Goal: Obtain resource: Download file/media

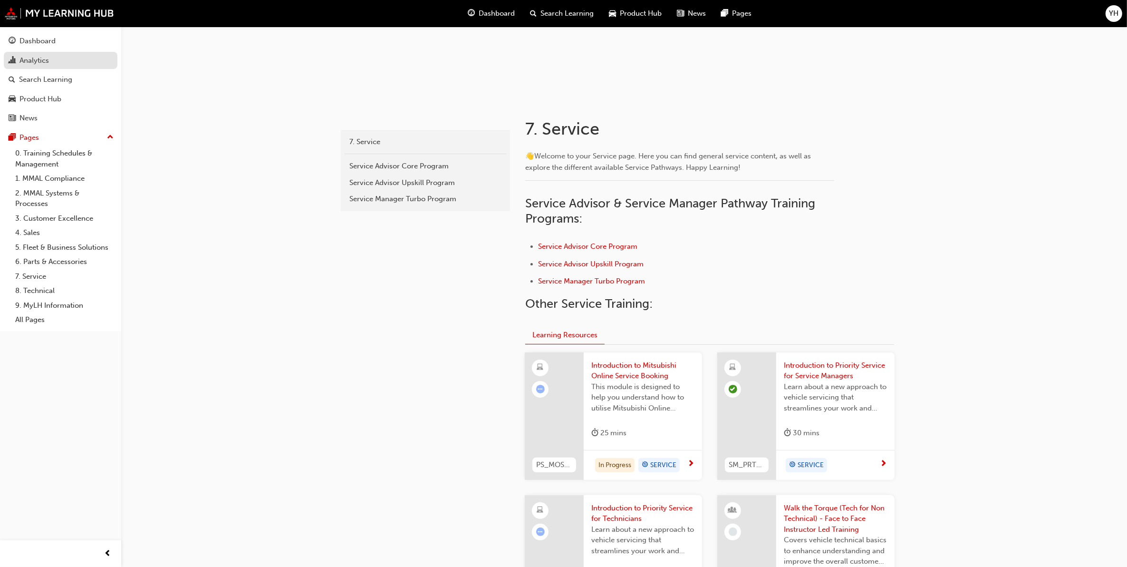
scroll to position [104, 0]
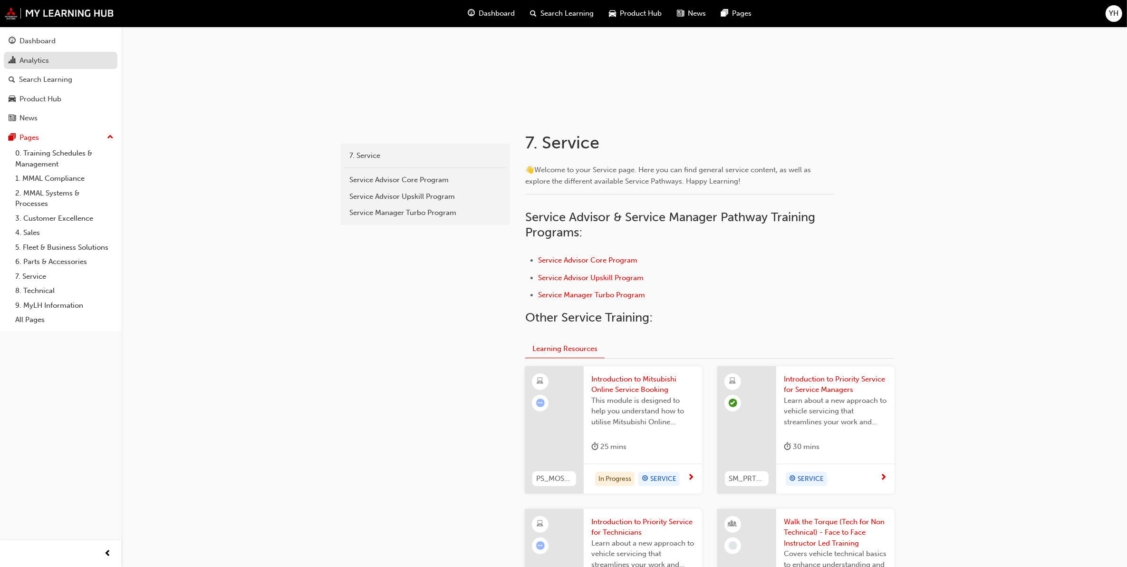
click at [43, 62] on div "Analytics" at bounding box center [33, 60] width 29 height 11
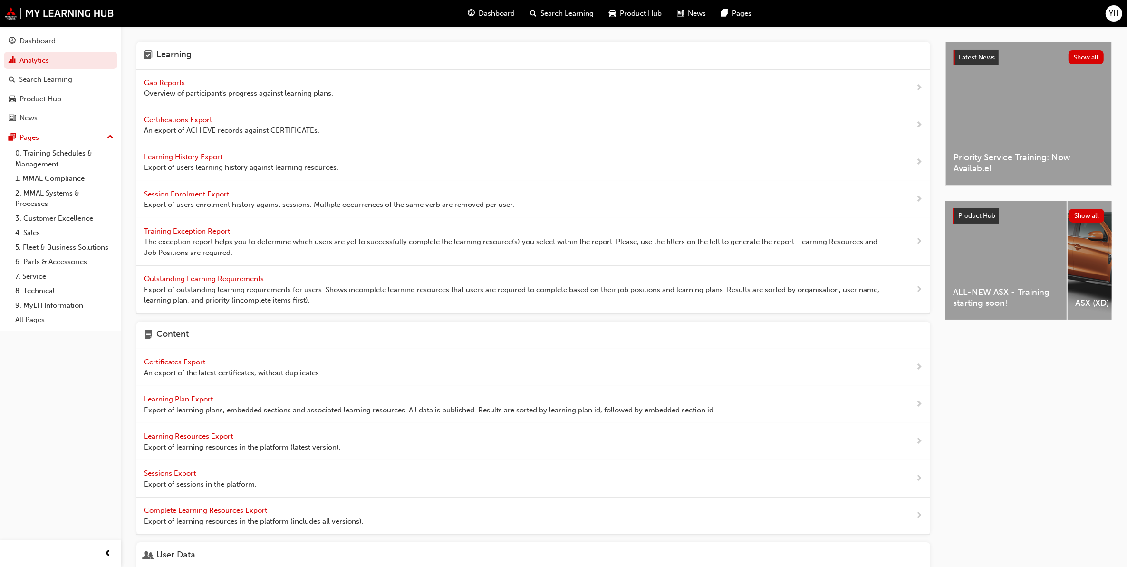
click at [172, 156] on span "Learning History Export" at bounding box center [184, 157] width 80 height 9
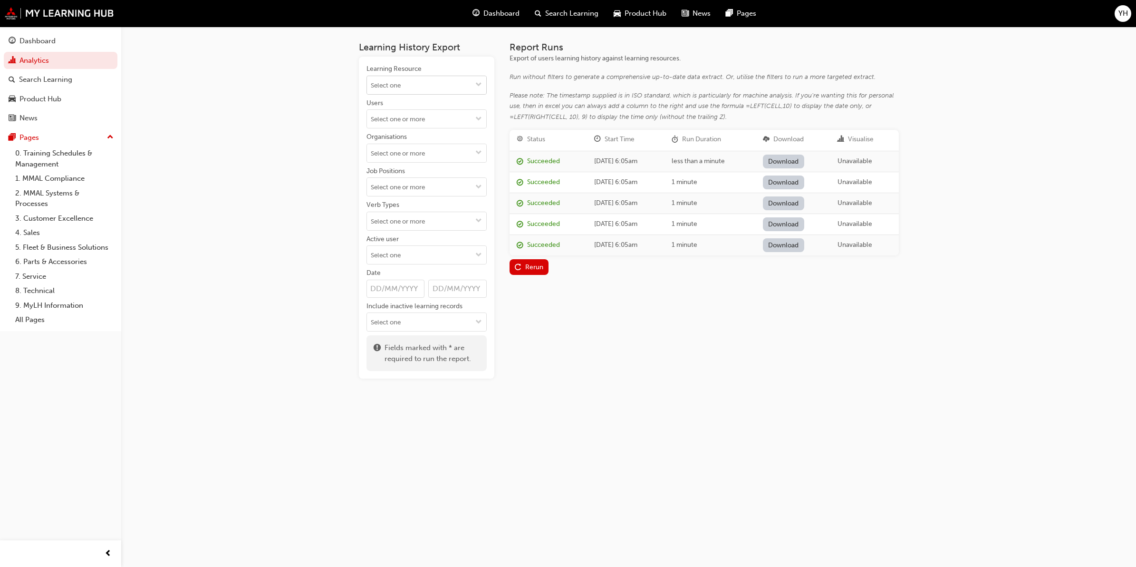
click at [431, 85] on input "Learning Resource" at bounding box center [426, 85] width 119 height 18
type input "online"
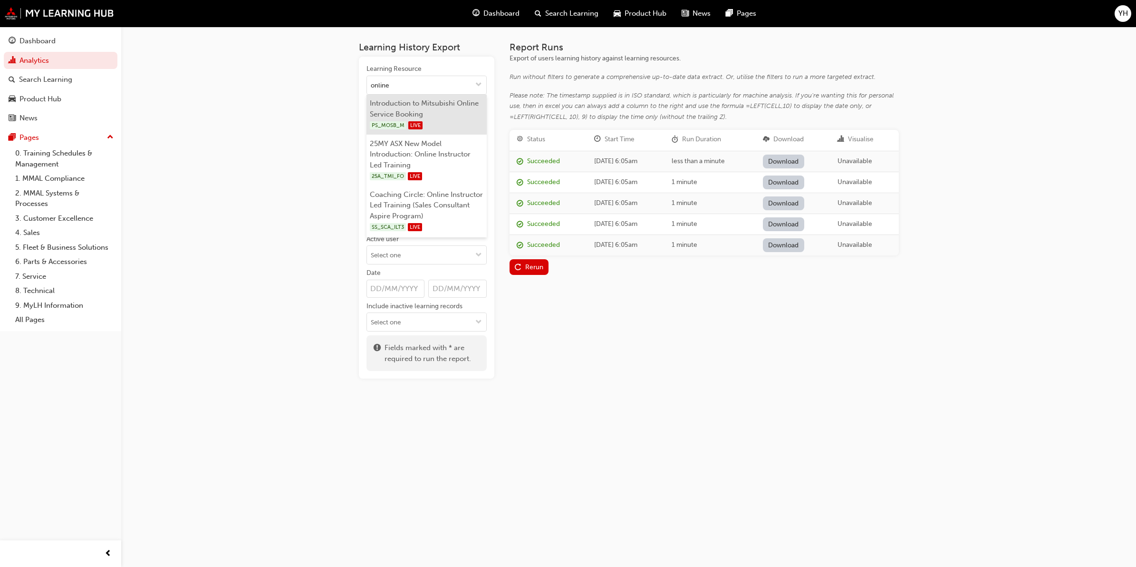
click at [440, 106] on li "Introduction to Mitsubishi Online Service Booking PS_MOSB_M LIVE" at bounding box center [426, 115] width 120 height 40
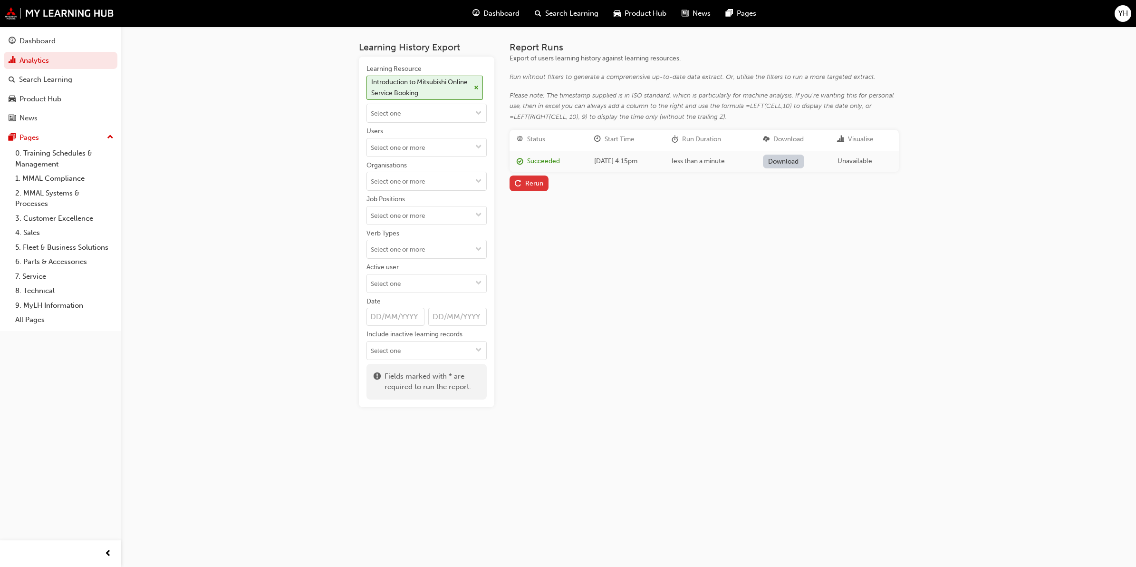
click at [535, 183] on div "Rerun" at bounding box center [534, 183] width 18 height 8
click at [532, 201] on div "Rerun" at bounding box center [534, 202] width 18 height 8
click at [799, 173] on td at bounding box center [794, 179] width 74 height 19
click at [517, 181] on span "report_queue-icon" at bounding box center [520, 180] width 7 height 8
click at [593, 272] on div "Report Runs Export of users learning history against learning resources. Run wi…" at bounding box center [704, 224] width 389 height 365
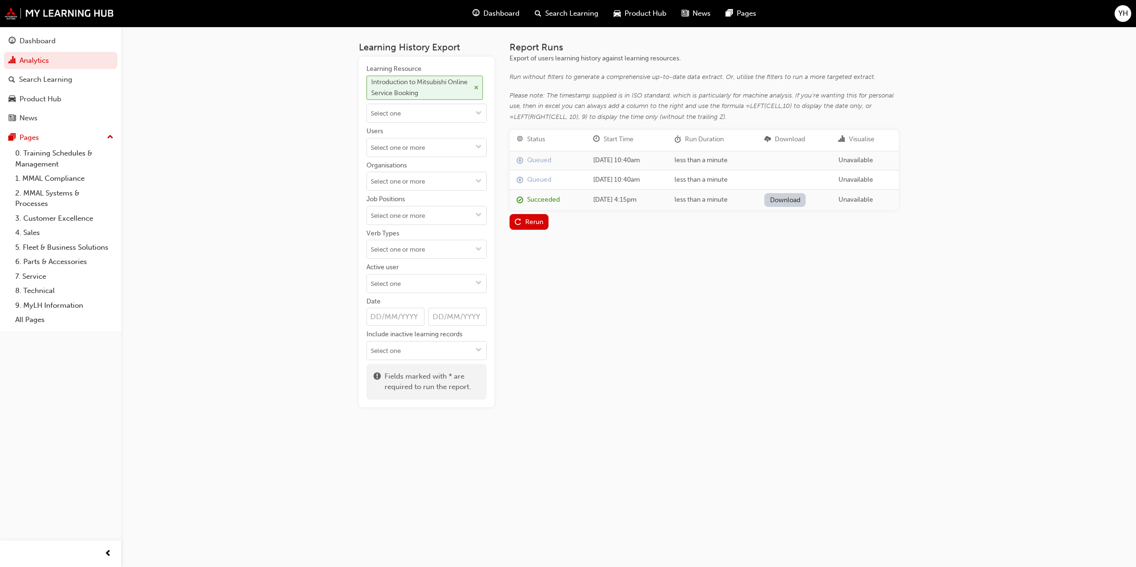
click at [475, 89] on span "cross-icon" at bounding box center [476, 88] width 5 height 6
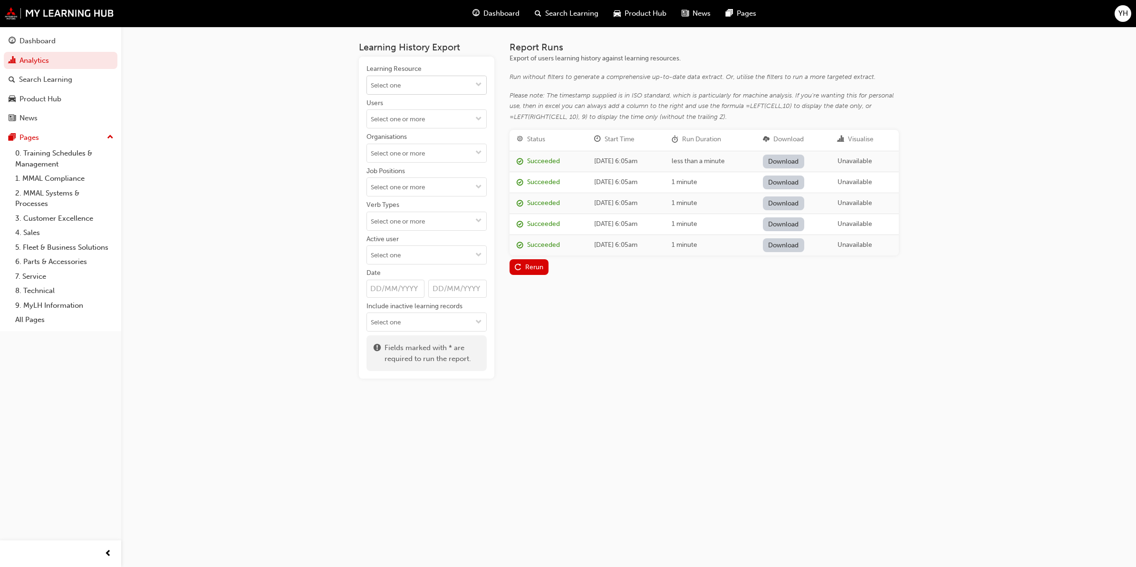
click at [453, 87] on input "Learning Resource" at bounding box center [426, 85] width 119 height 18
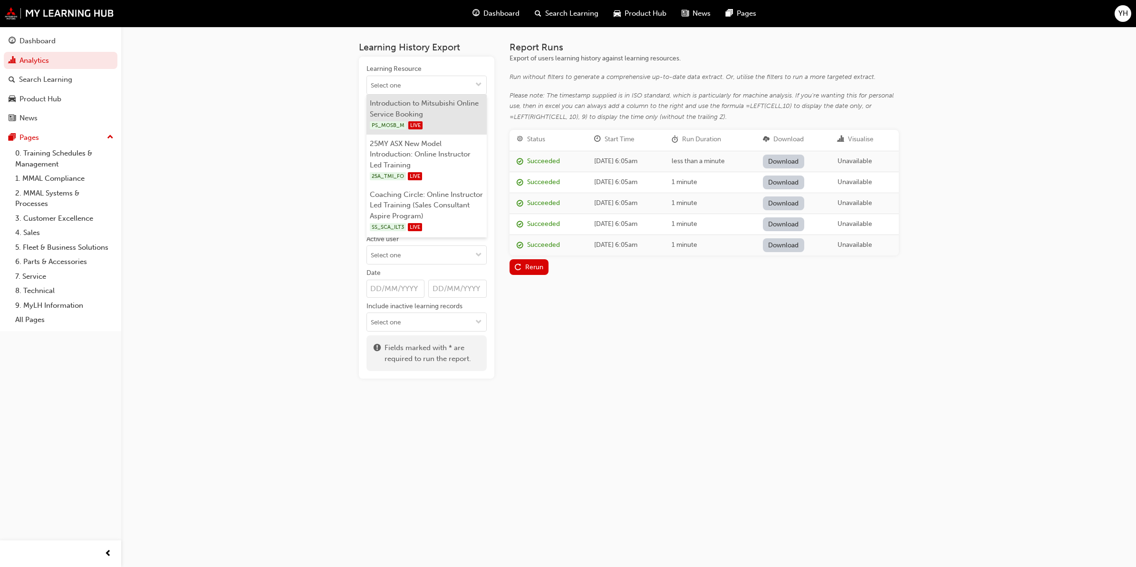
click at [455, 110] on li "Introduction to Mitsubishi Online Service Booking PS_MOSB_M LIVE" at bounding box center [426, 115] width 120 height 40
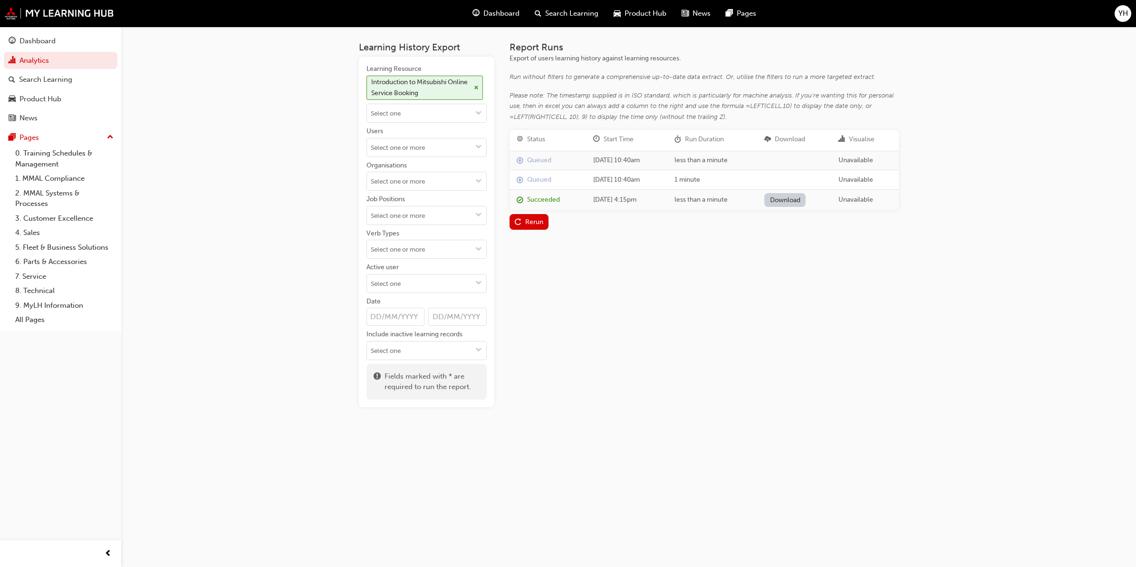
click at [519, 160] on span "report_queue-icon" at bounding box center [520, 161] width 7 height 8
click at [728, 356] on div "Report Runs Export of users learning history against learning resources. Run wi…" at bounding box center [704, 224] width 389 height 365
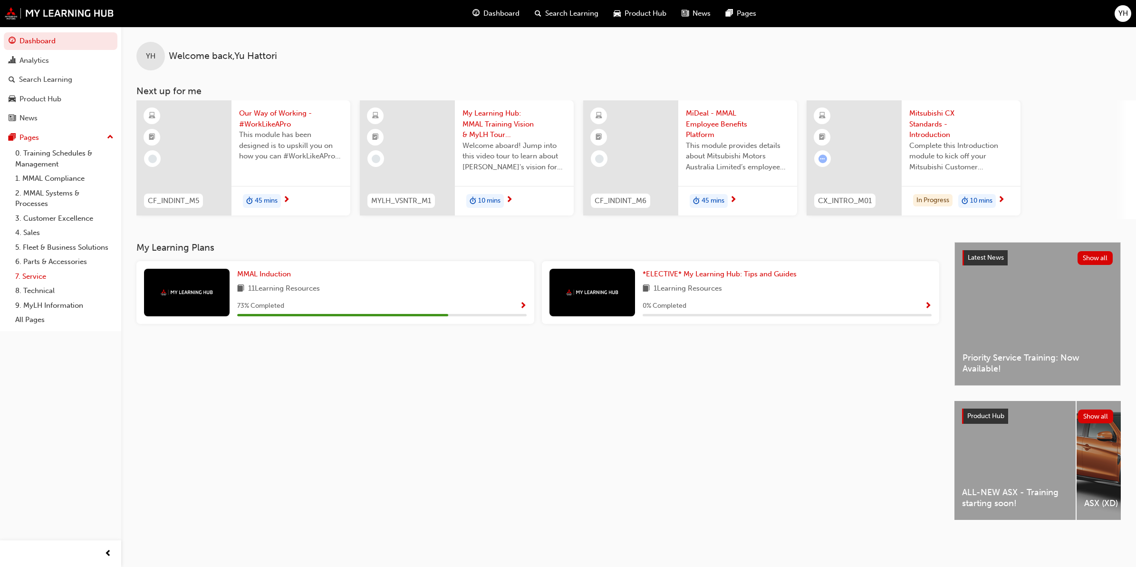
click at [43, 279] on link "7. Service" at bounding box center [64, 276] width 106 height 15
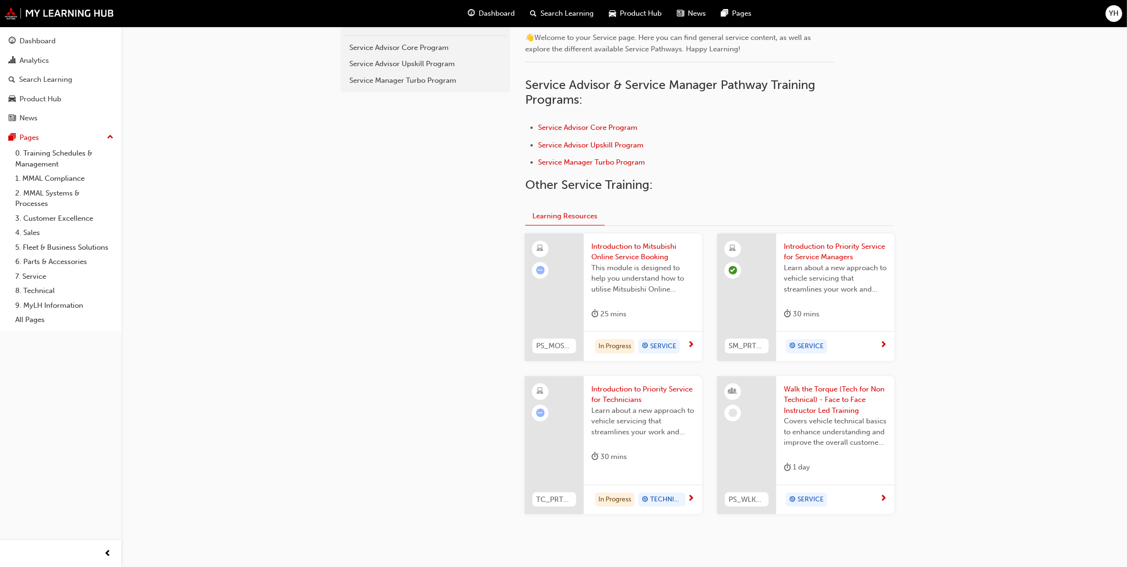
scroll to position [238, 0]
click at [619, 251] on span "Introduction to Mitsubishi Online Service Booking" at bounding box center [642, 250] width 103 height 21
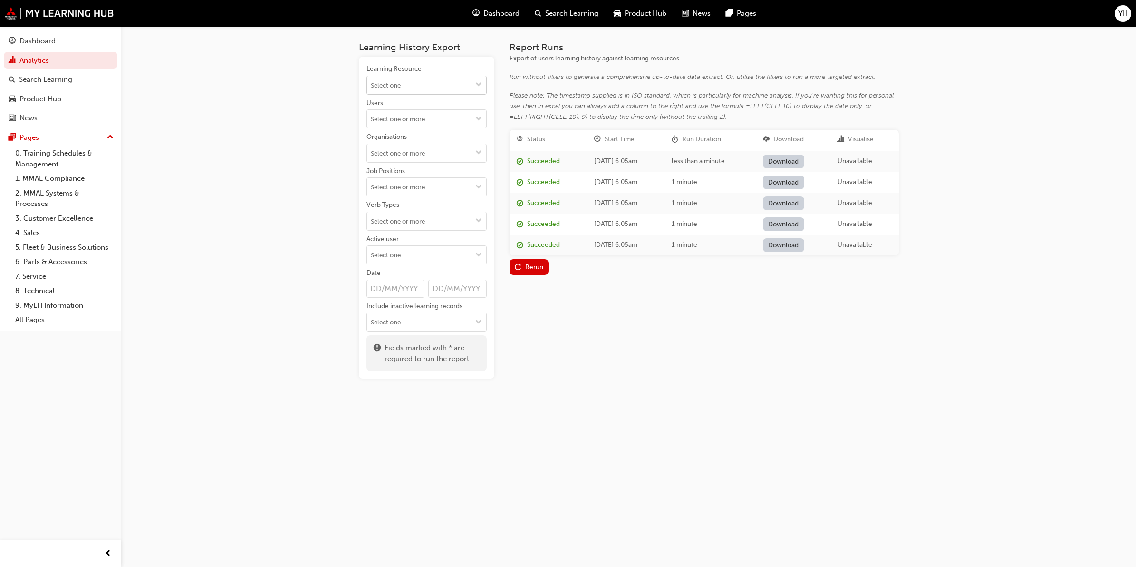
click at [419, 86] on input "Learning Resource" at bounding box center [426, 85] width 119 height 18
click at [412, 87] on input "Learning Resource" at bounding box center [426, 85] width 119 height 18
